Goal: Transaction & Acquisition: Register for event/course

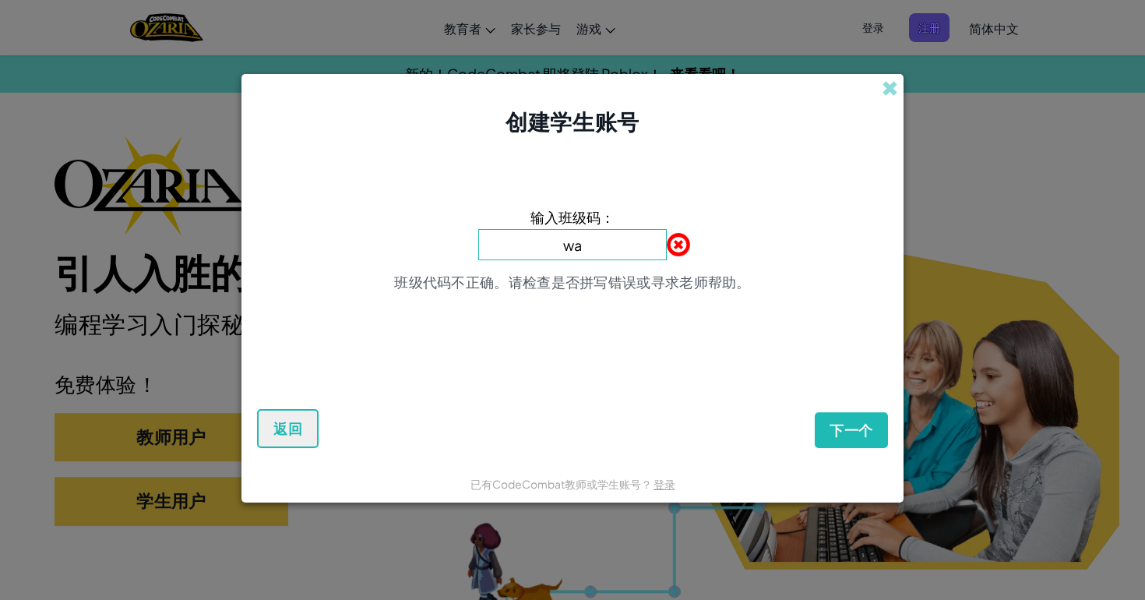
type input "w"
type input "WaterGameRock"
click at [851, 430] on button "下一个" at bounding box center [851, 430] width 73 height 36
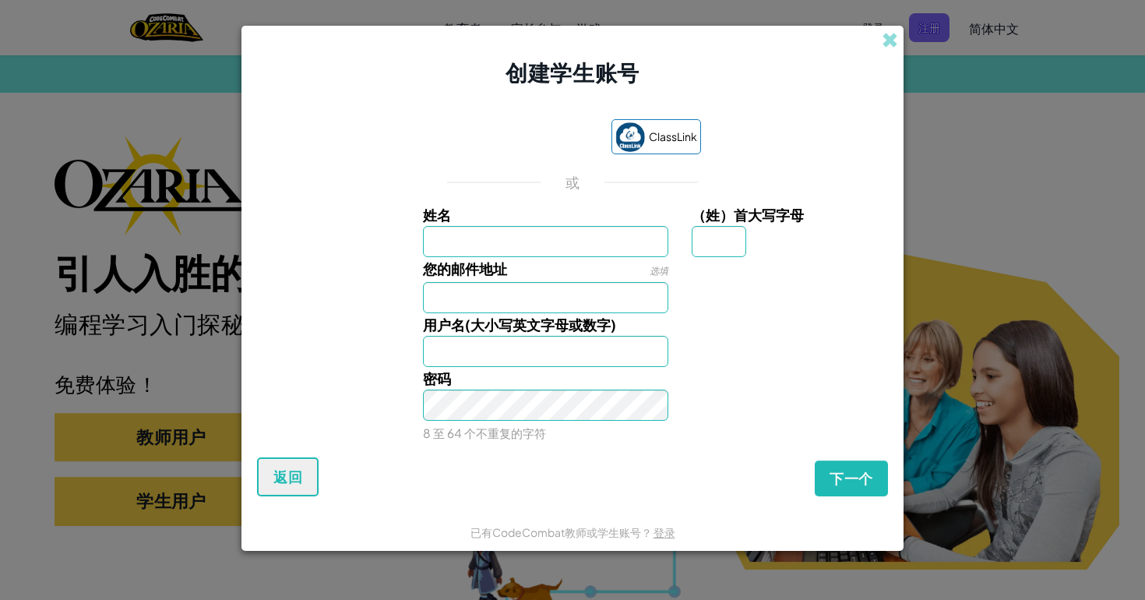
click at [645, 246] on input "姓名" at bounding box center [546, 241] width 246 height 31
click at [611, 243] on input "姓名" at bounding box center [546, 241] width 246 height 31
type input "j"
type input "z"
click at [488, 237] on input "[PERSON_NAME]" at bounding box center [546, 241] width 246 height 31
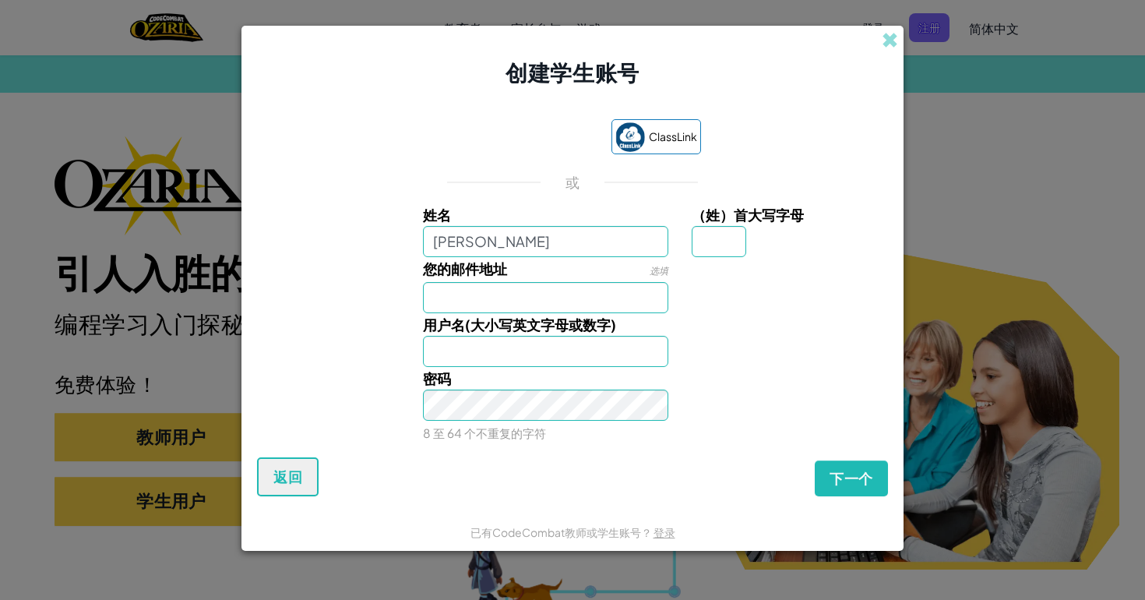
type input "[PERSON_NAME]"
click at [726, 231] on input "（姓）首大写字母" at bounding box center [719, 241] width 55 height 31
type input "Z"
type input "[PERSON_NAME]"
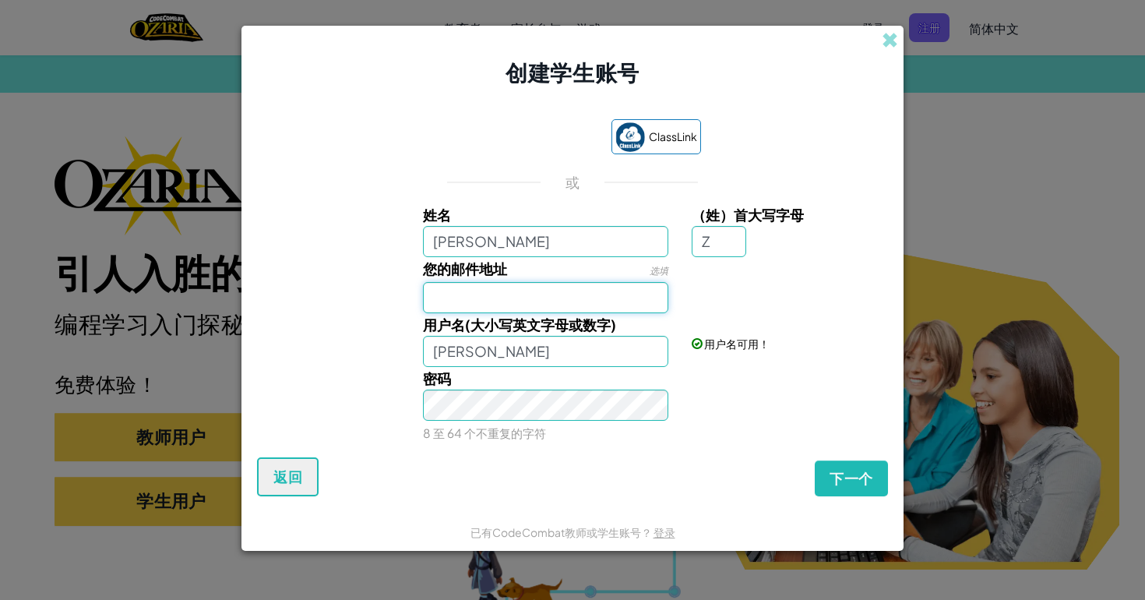
paste input "[EMAIL_ADDRESS][DOMAIN_NAME]"
click at [841, 486] on span "下一个" at bounding box center [852, 478] width 44 height 19
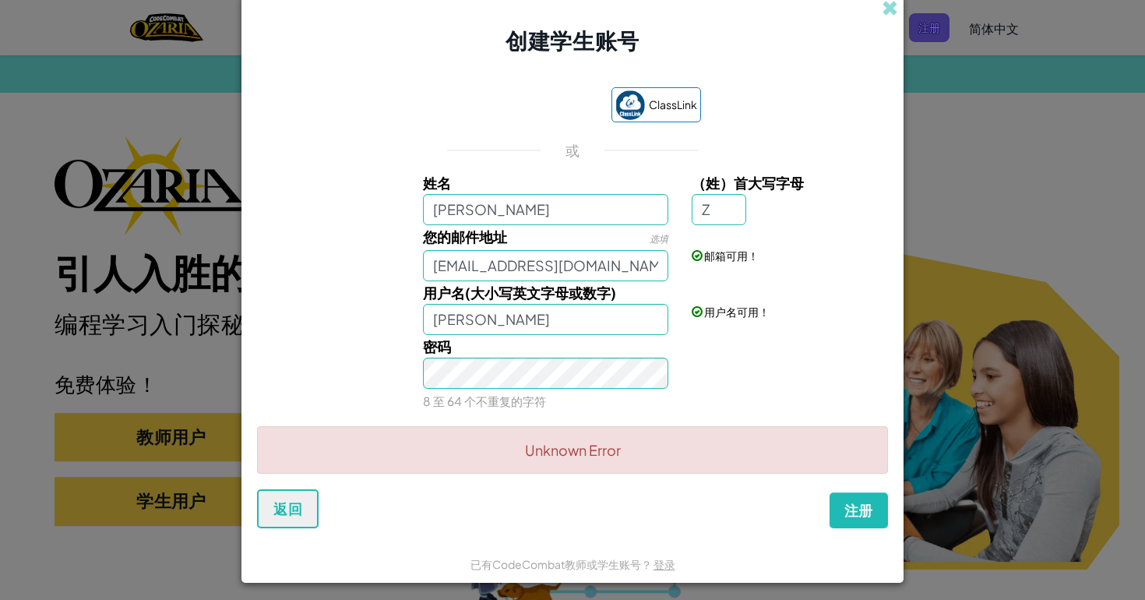
click at [869, 511] on button "注册" at bounding box center [859, 510] width 58 height 36
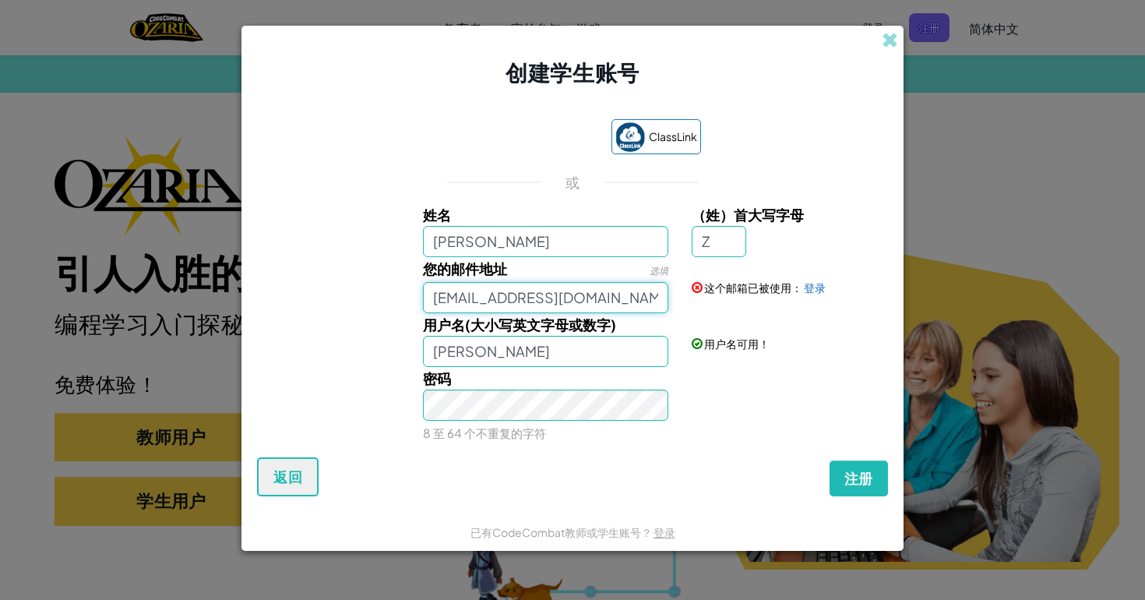
click at [649, 298] on input "[EMAIL_ADDRESS][DOMAIN_NAME]" at bounding box center [546, 297] width 246 height 31
click at [624, 296] on input "[EMAIL_ADDRESS][DOMAIN_NAME]" at bounding box center [546, 297] width 246 height 31
type input "a"
type input "[EMAIL_ADDRESS][DOMAIN_NAME]"
click at [875, 471] on button "注册" at bounding box center [859, 478] width 58 height 36
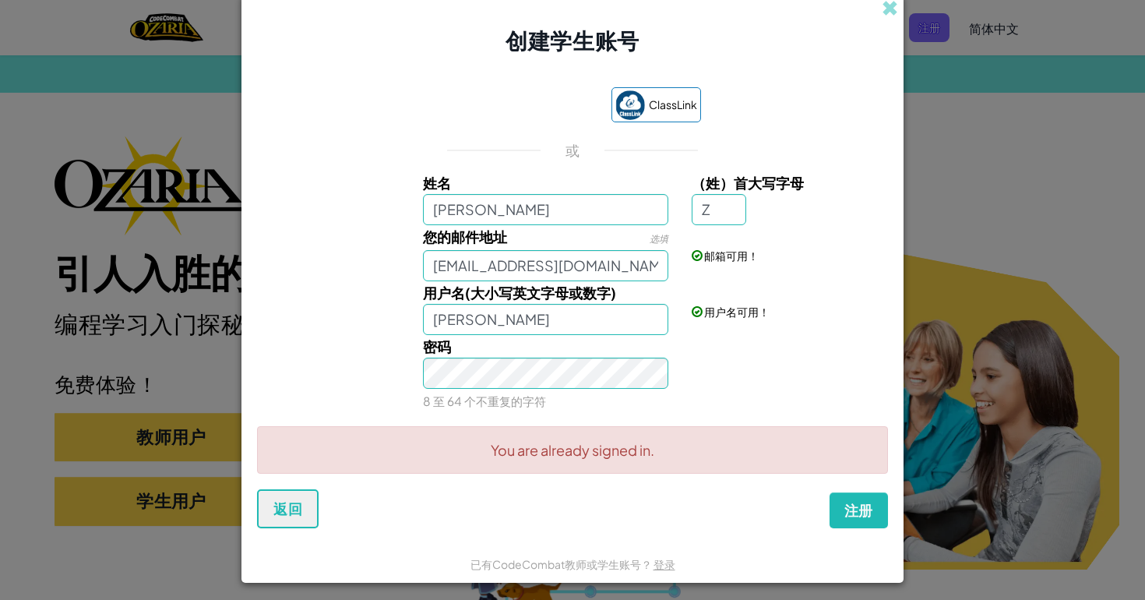
click at [865, 504] on button "注册" at bounding box center [859, 510] width 58 height 36
click at [670, 553] on div "已有CodeCombat教师或学生账号？ 登录" at bounding box center [573, 563] width 205 height 20
click at [667, 556] on div "已有CodeCombat教师或学生账号？ 登录" at bounding box center [573, 563] width 205 height 20
click at [667, 559] on link "登录" at bounding box center [665, 563] width 22 height 14
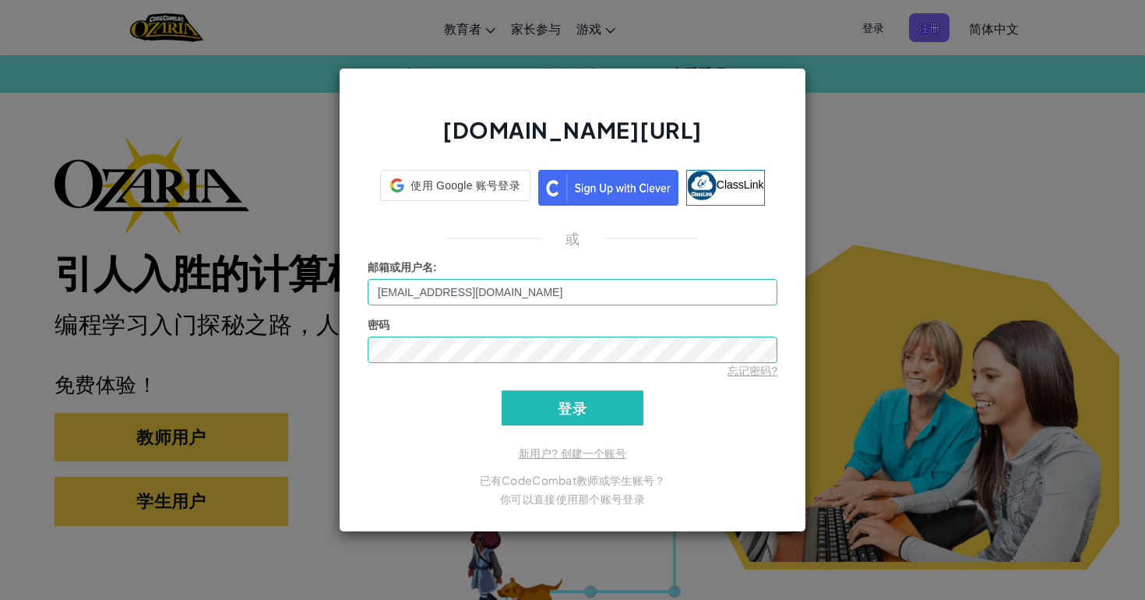
click at [560, 413] on input "登录" at bounding box center [573, 407] width 142 height 35
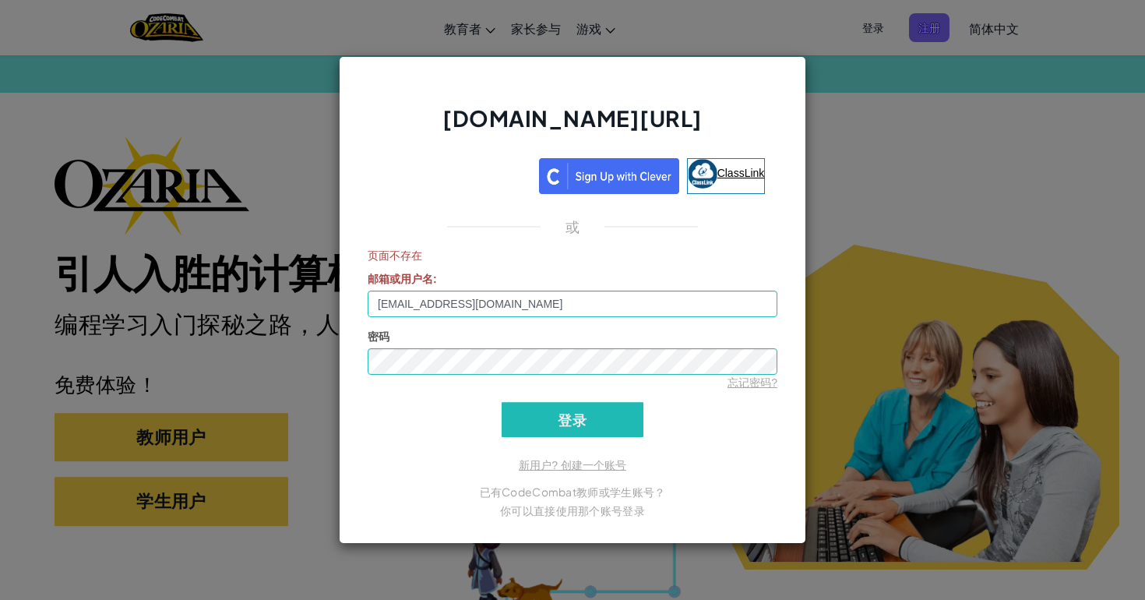
click at [722, 183] on link "ClassLink" at bounding box center [726, 176] width 79 height 36
